Goal: Information Seeking & Learning: Compare options

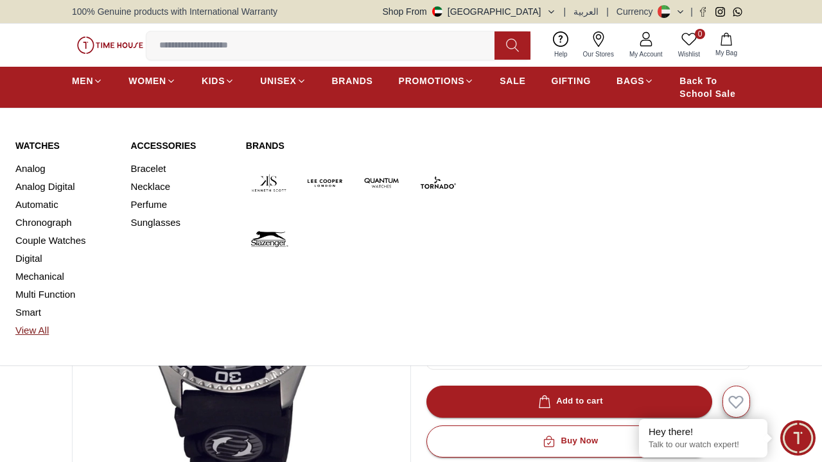
click at [35, 332] on link "View All" at bounding box center [65, 331] width 100 height 18
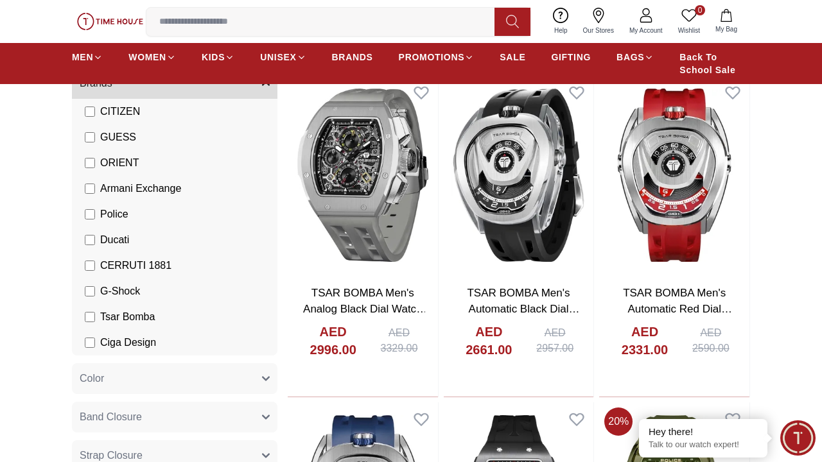
scroll to position [27, 0]
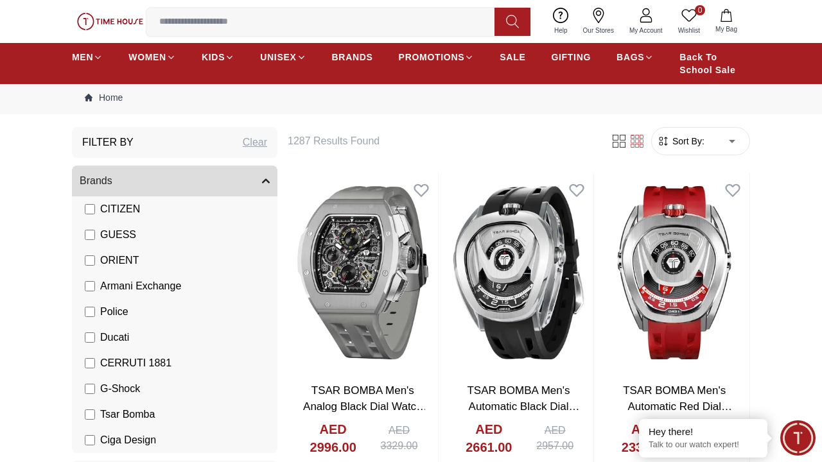
click at [96, 388] on label "G-Shock" at bounding box center [112, 388] width 55 height 15
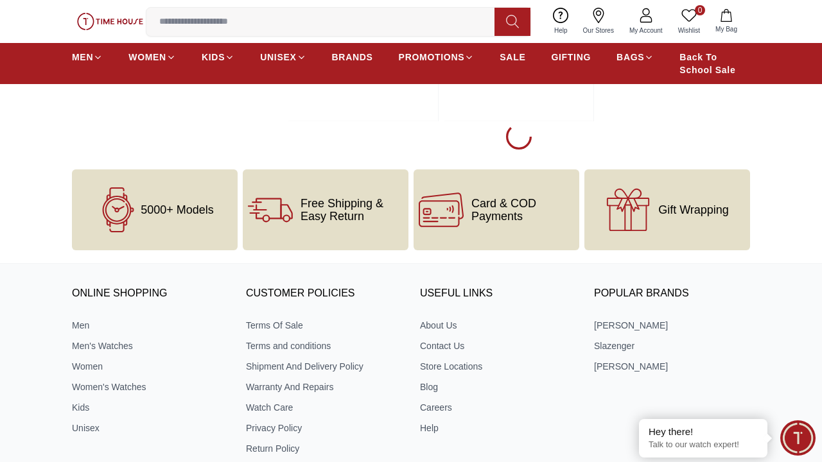
scroll to position [2408, 0]
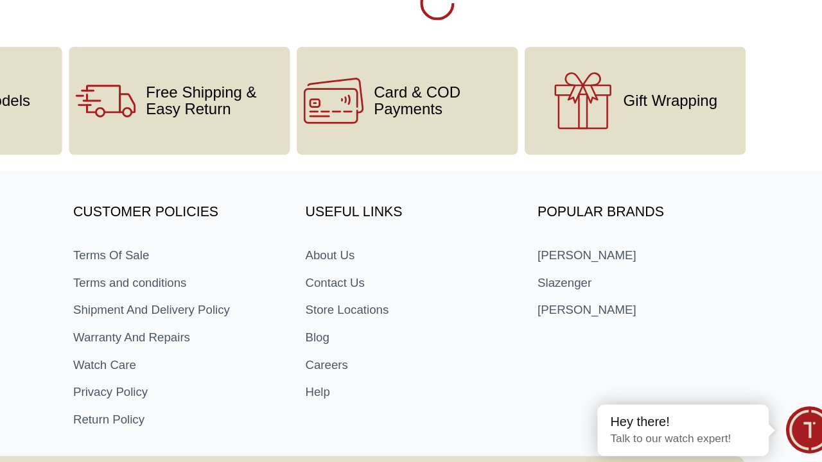
scroll to position [6633, 0]
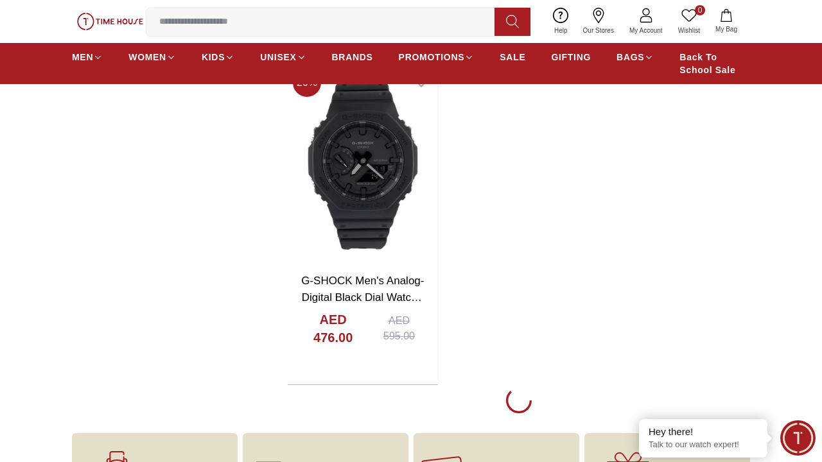
scroll to position [10944, 0]
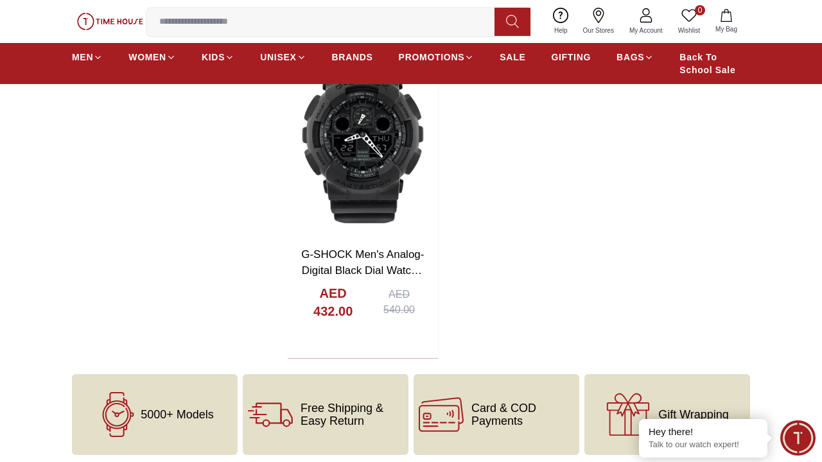
scroll to position [11596, 0]
click at [511, 62] on span "SALE" at bounding box center [513, 57] width 26 height 13
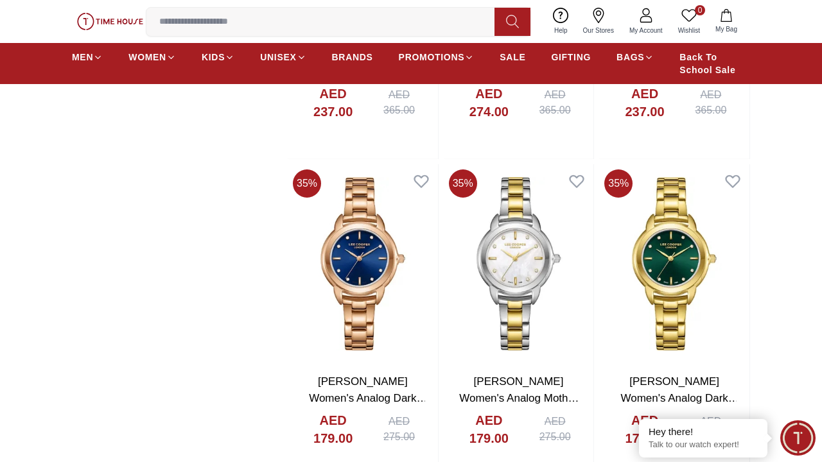
scroll to position [1920, 0]
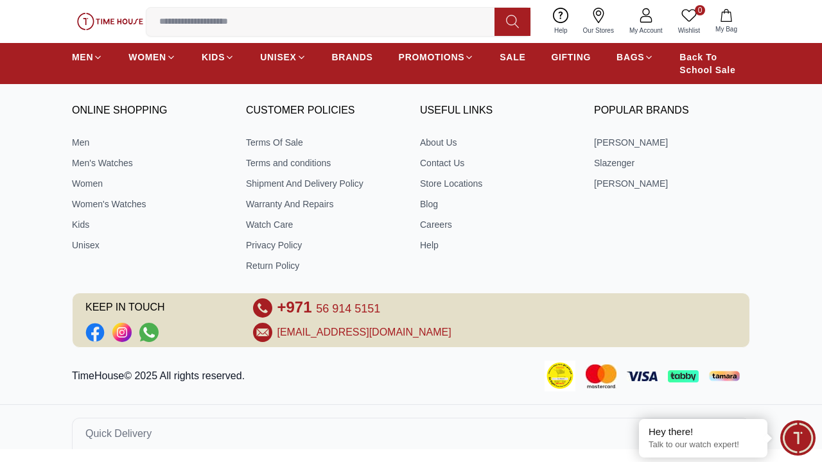
scroll to position [1183, 0]
